Goal: Information Seeking & Learning: Learn about a topic

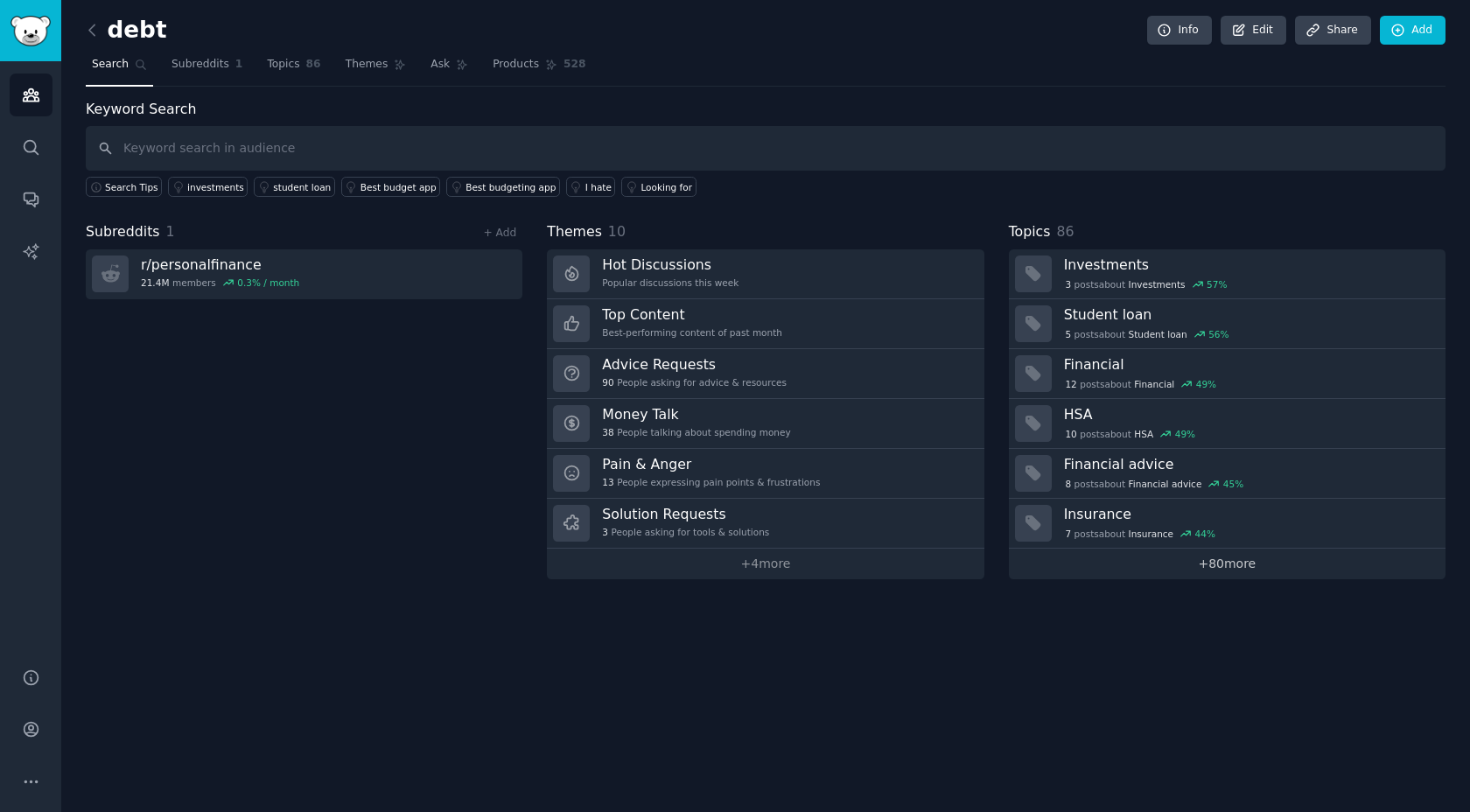
click at [1125, 563] on link "+ 80 more" at bounding box center [1227, 564] width 437 height 31
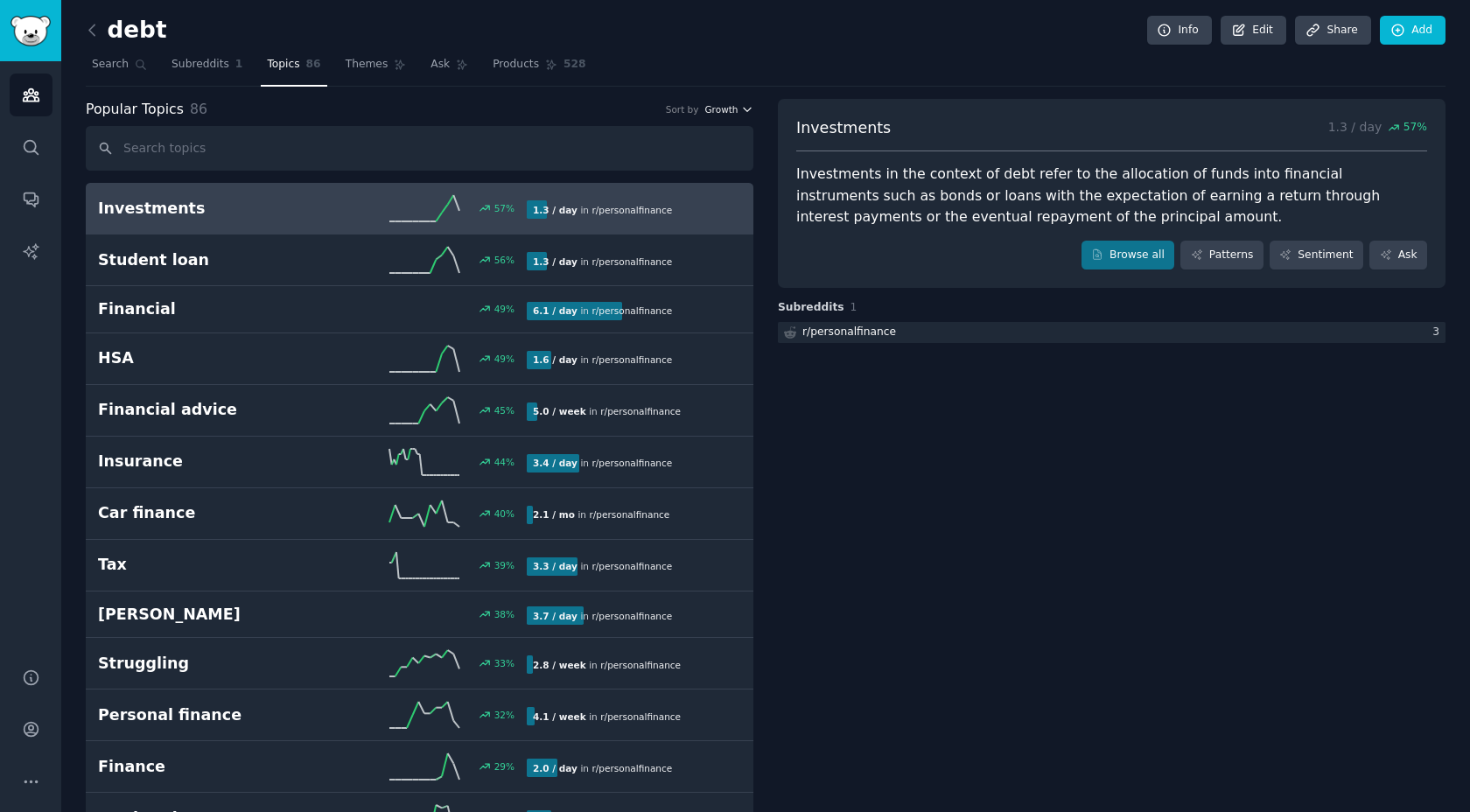
click at [749, 109] on icon "button" at bounding box center [747, 109] width 12 height 12
click at [357, 71] on span "Themes" at bounding box center [367, 64] width 43 height 16
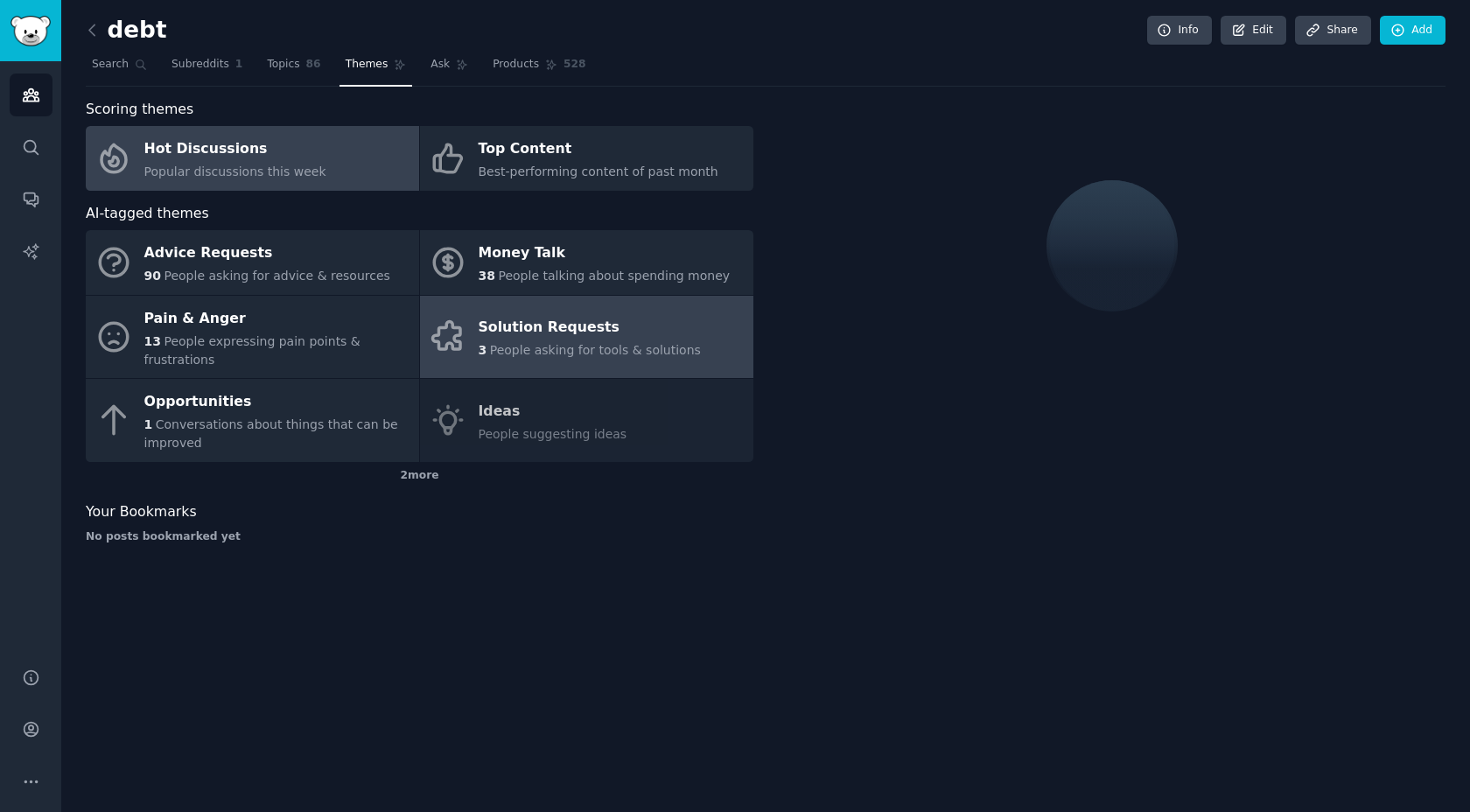
click at [522, 336] on div "Solution Requests" at bounding box center [590, 329] width 222 height 28
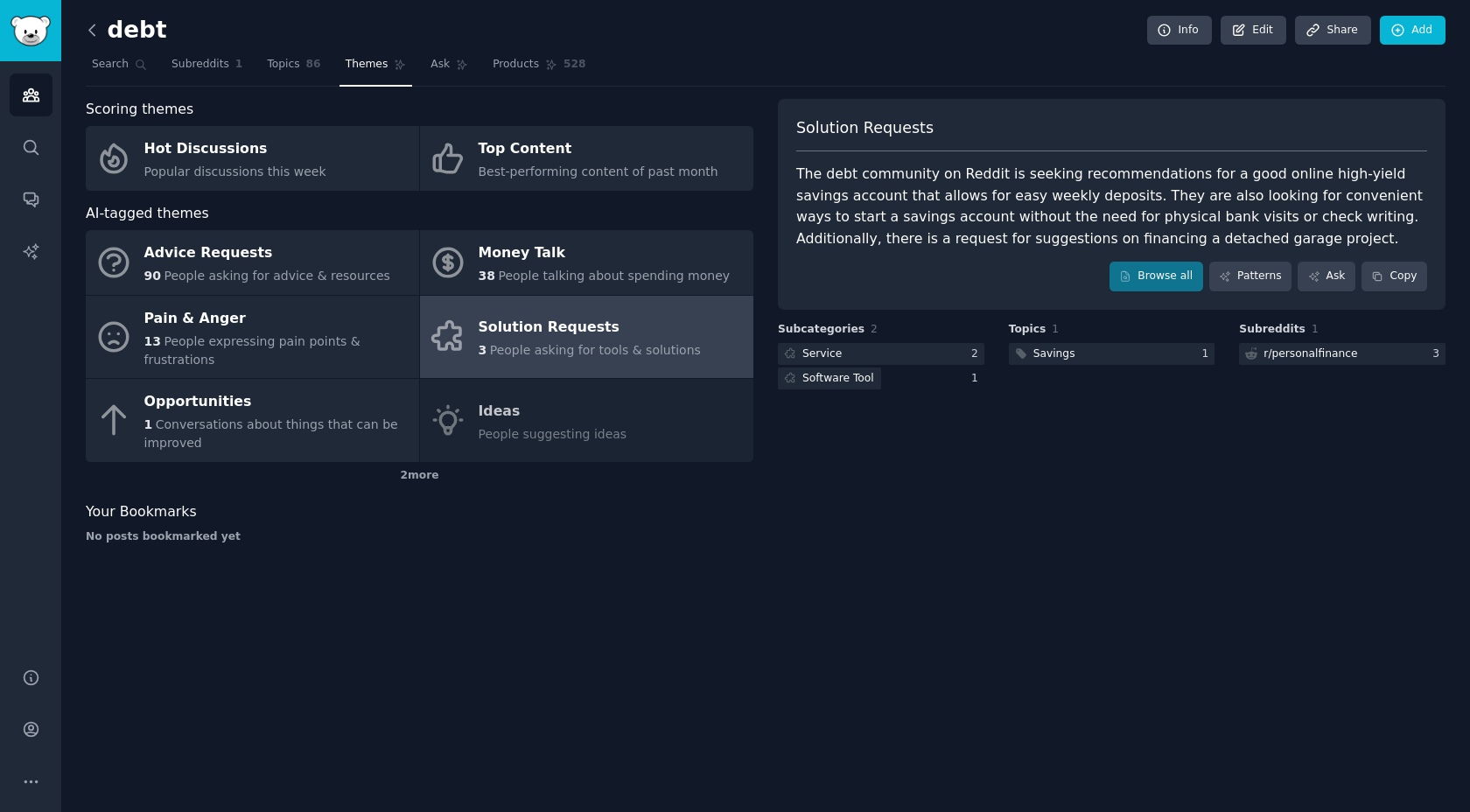
click at [91, 22] on icon at bounding box center [92, 31] width 19 height 19
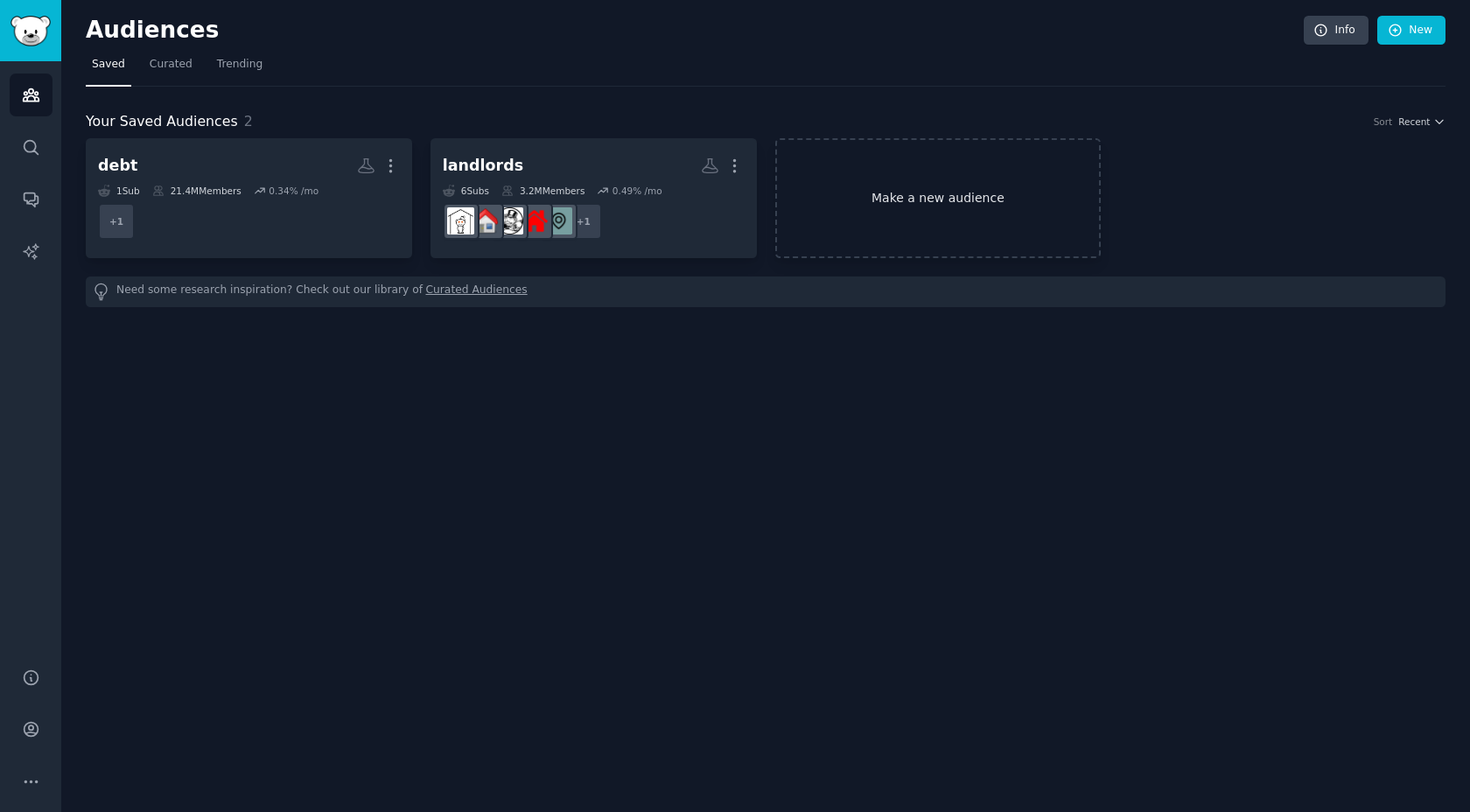
click at [892, 203] on link "Make a new audience" at bounding box center [939, 198] width 327 height 119
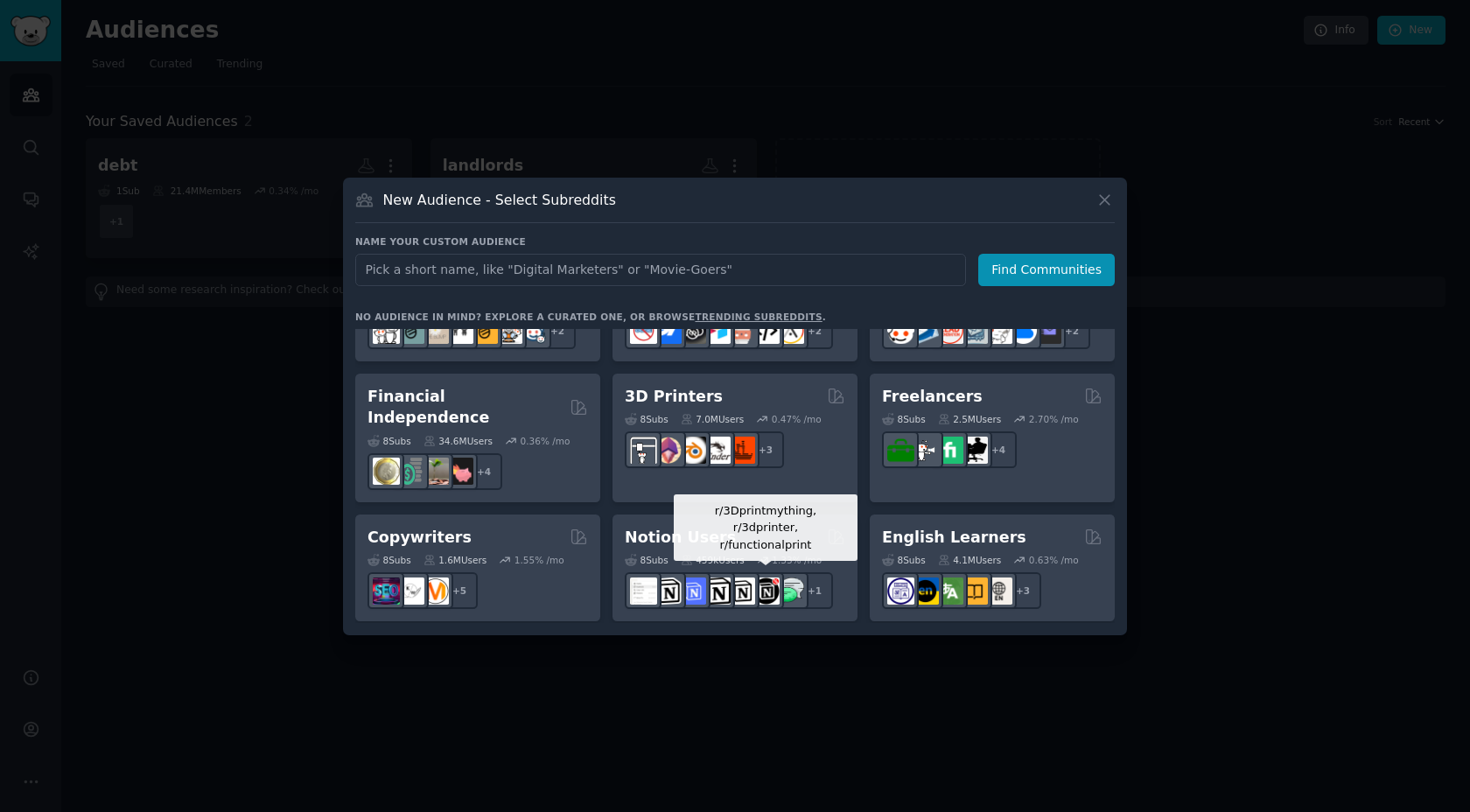
scroll to position [916, 0]
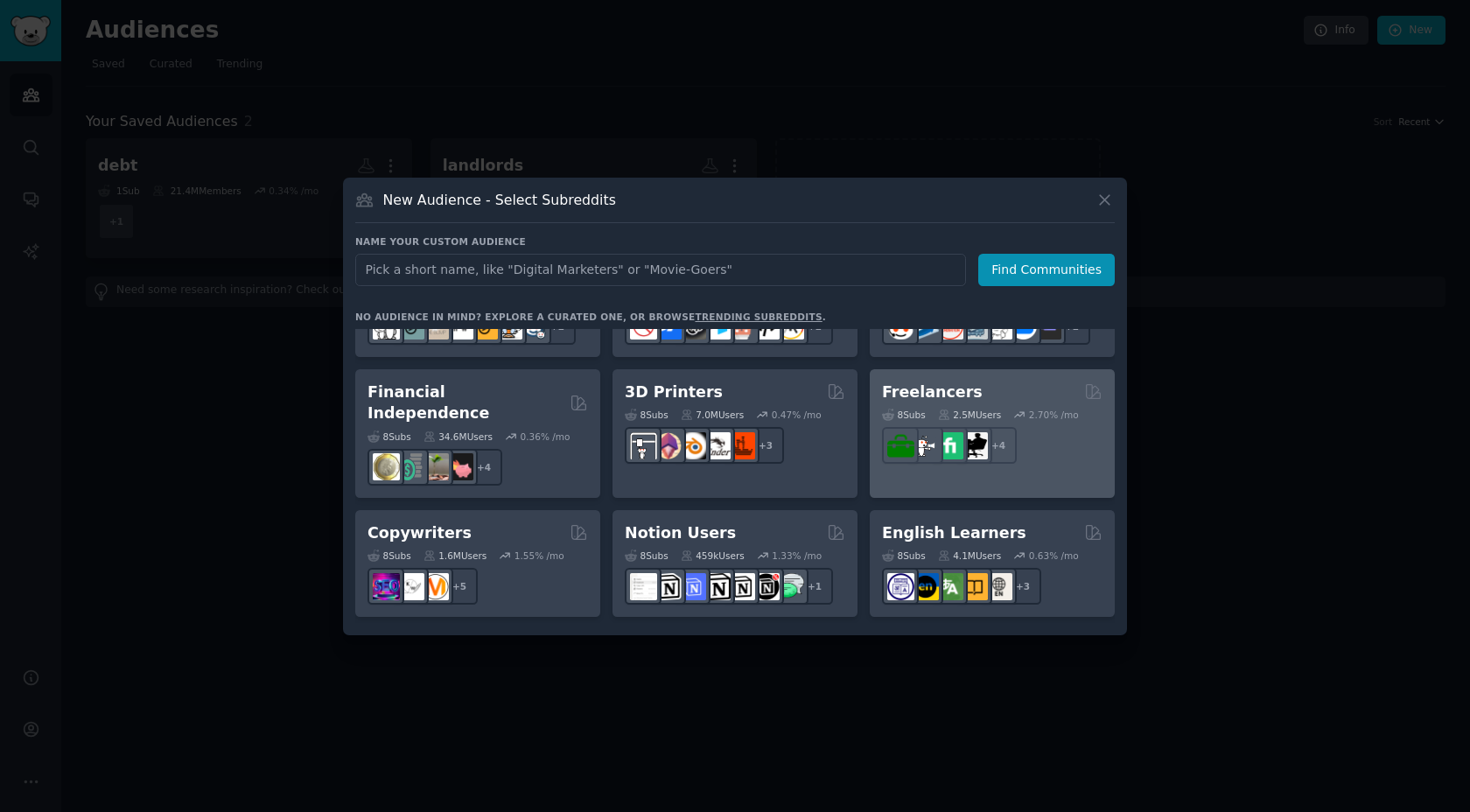
click at [1044, 397] on div "Freelancers" at bounding box center [992, 392] width 220 height 21
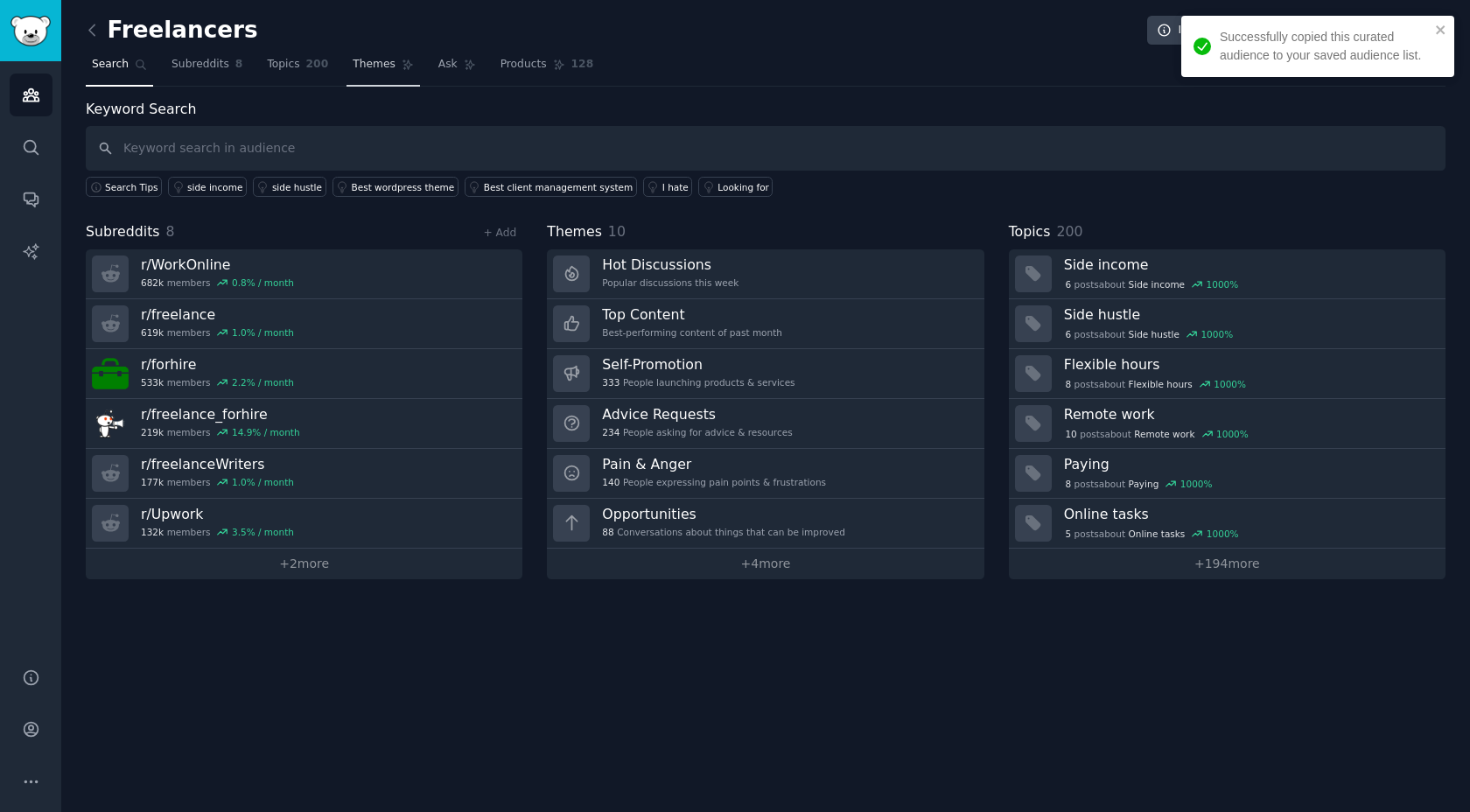
click at [385, 68] on span "Themes" at bounding box center [374, 64] width 43 height 16
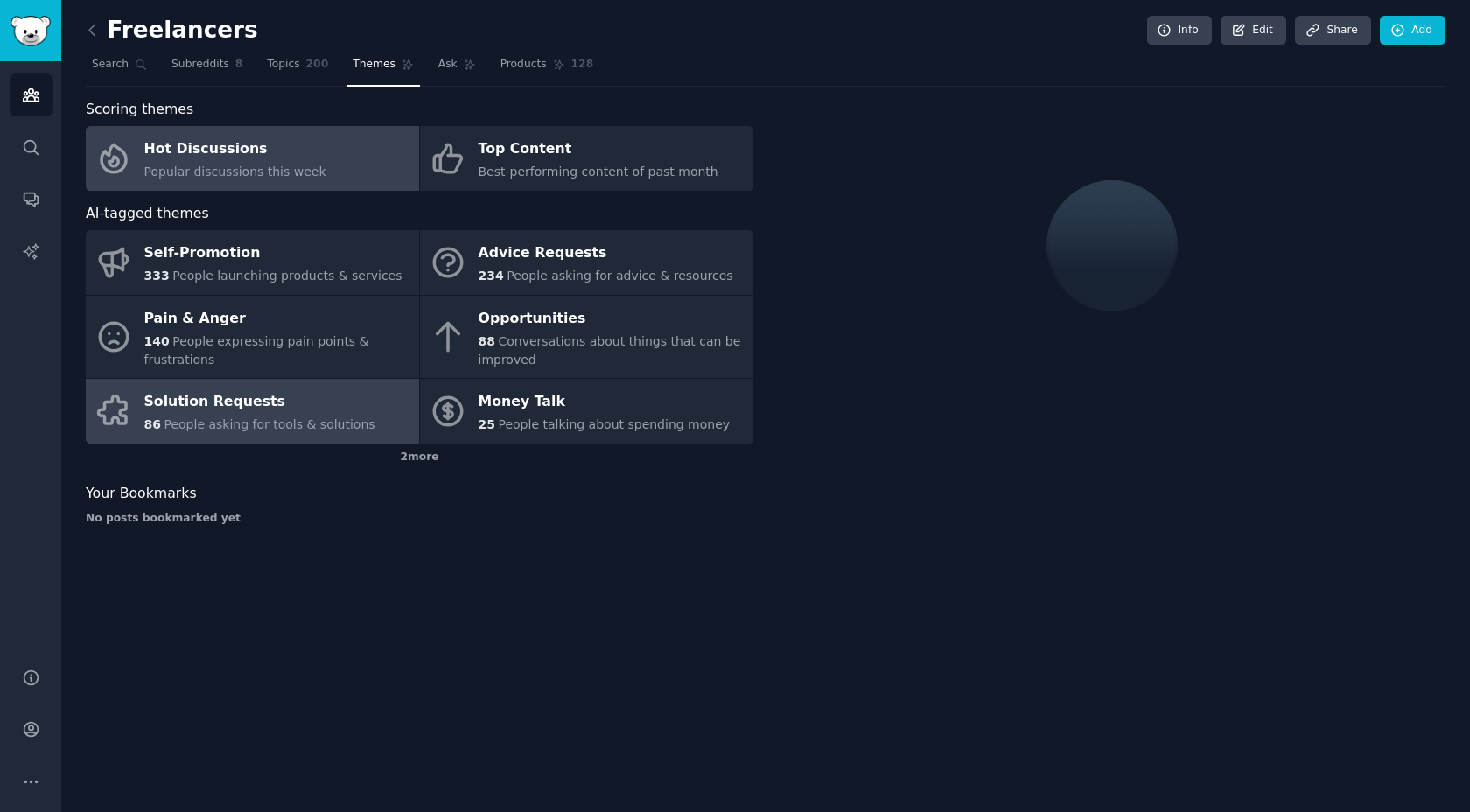
click at [242, 399] on div "Solution Requests" at bounding box center [260, 402] width 231 height 28
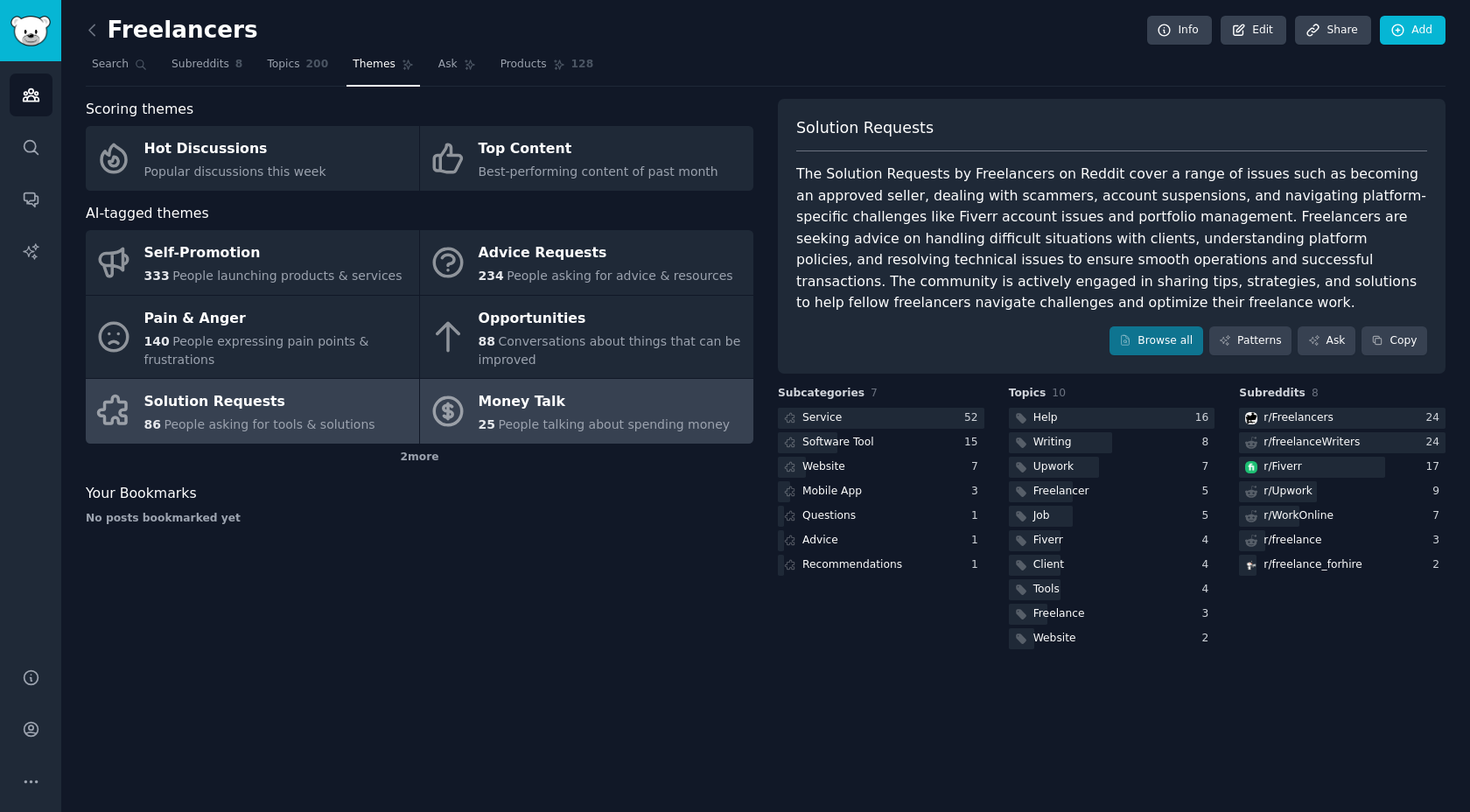
click at [515, 422] on span "People talking about spending money" at bounding box center [614, 424] width 231 height 14
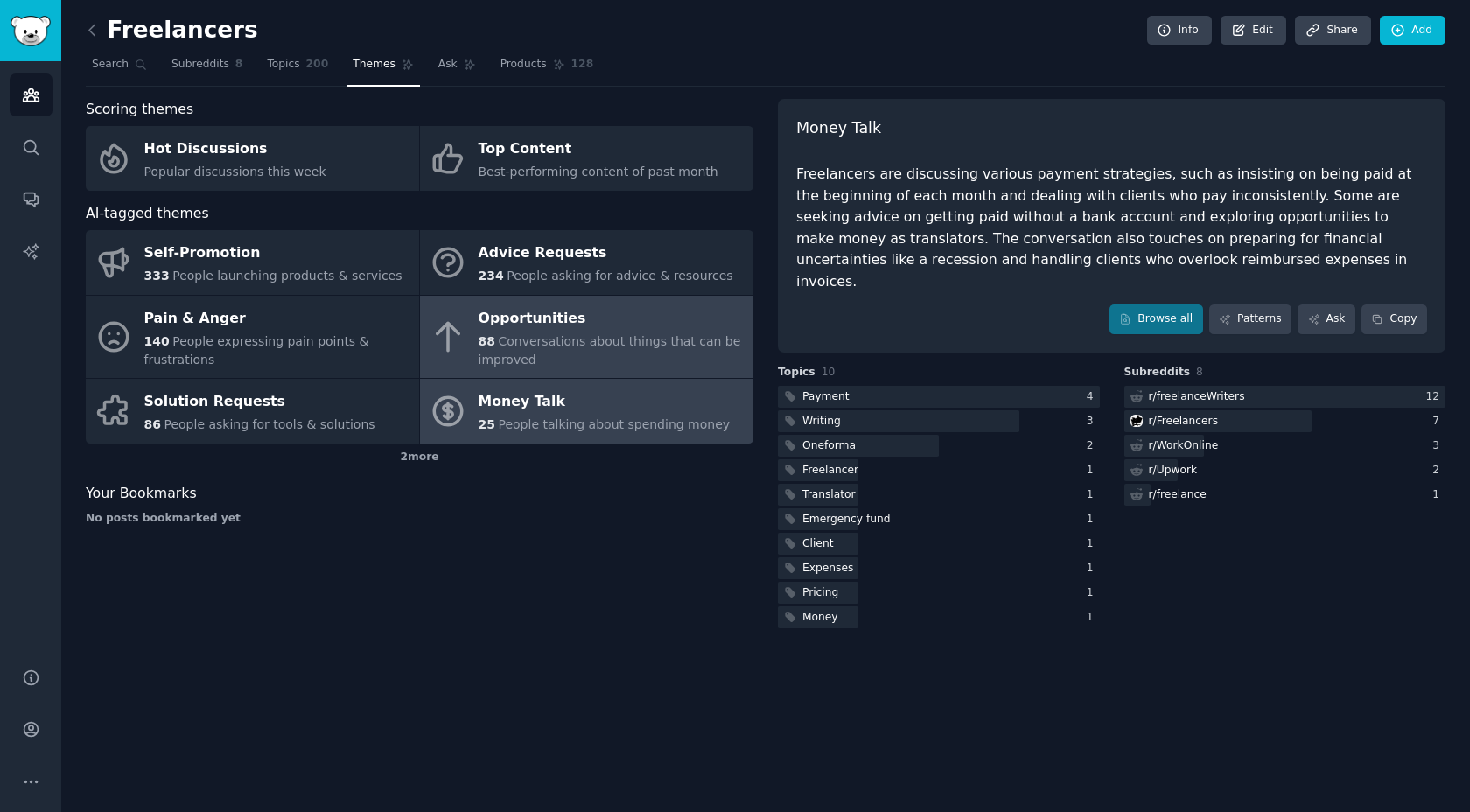
click at [591, 343] on span "Conversations about things that can be improved" at bounding box center [609, 350] width 262 height 33
